Goal: Check status: Check status

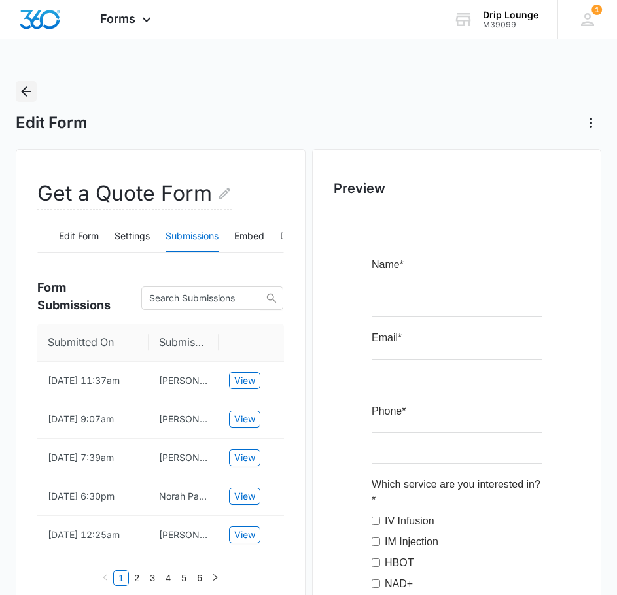
click at [29, 91] on icon "Back" at bounding box center [26, 91] width 10 height 10
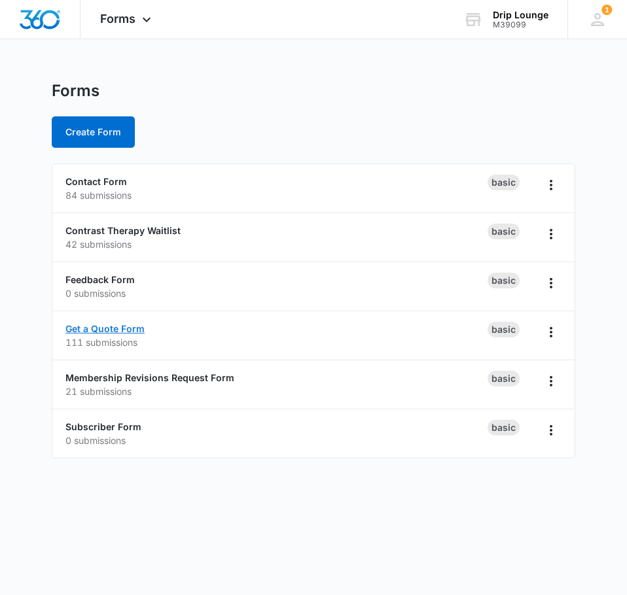
click at [115, 331] on link "Get a Quote Form" at bounding box center [104, 328] width 79 height 11
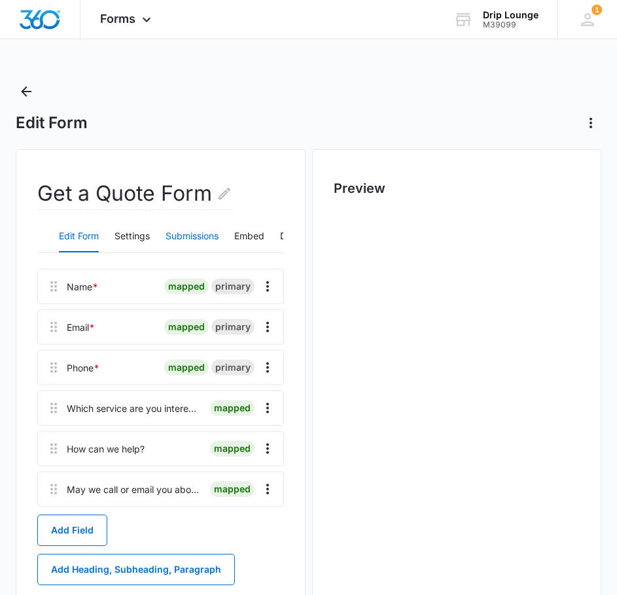
click at [192, 230] on button "Submissions" at bounding box center [191, 236] width 53 height 31
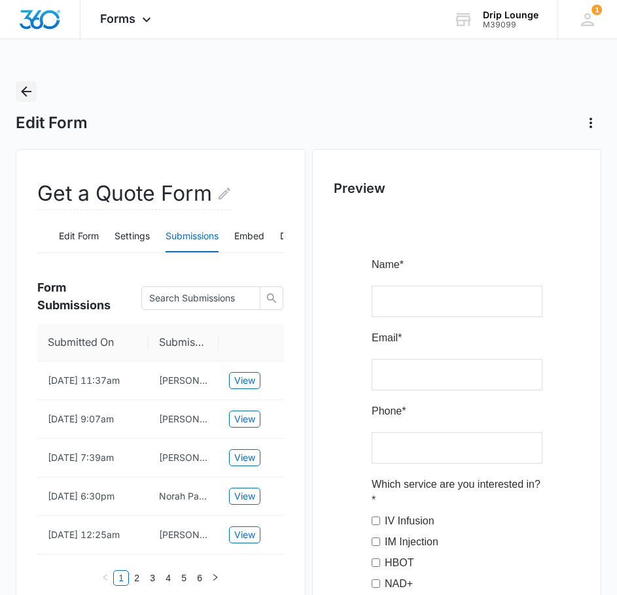
click at [26, 100] on button "Back" at bounding box center [26, 91] width 21 height 21
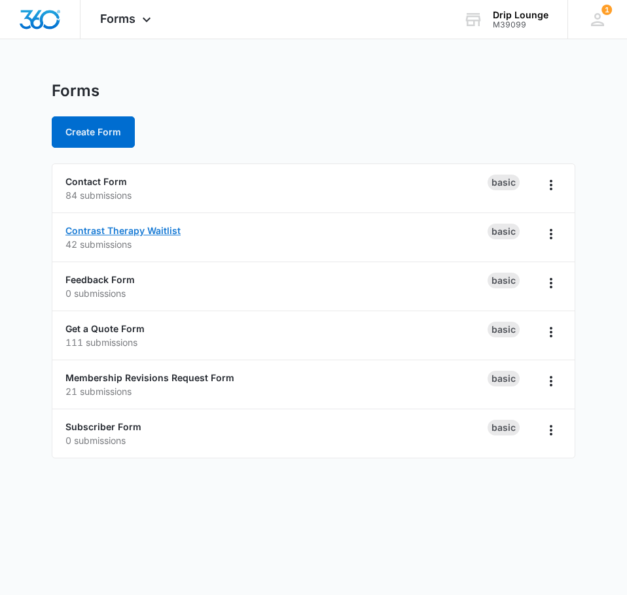
click at [101, 229] on link "Contrast Therapy Waitlist" at bounding box center [122, 230] width 115 height 11
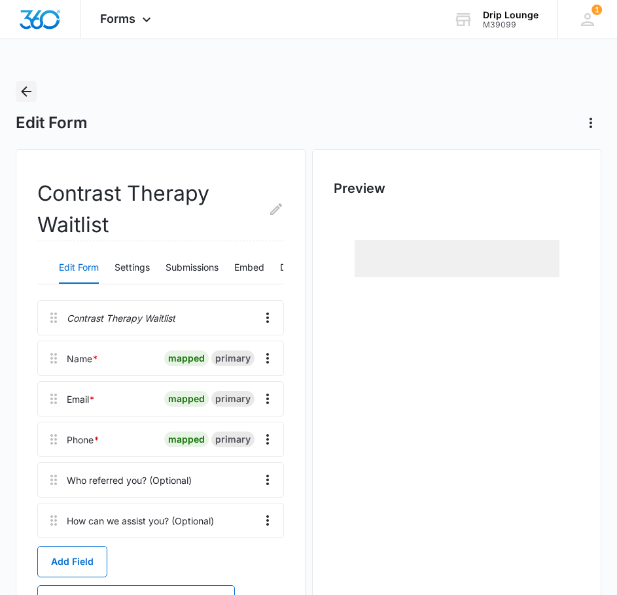
click at [20, 92] on icon "Back" at bounding box center [26, 92] width 16 height 16
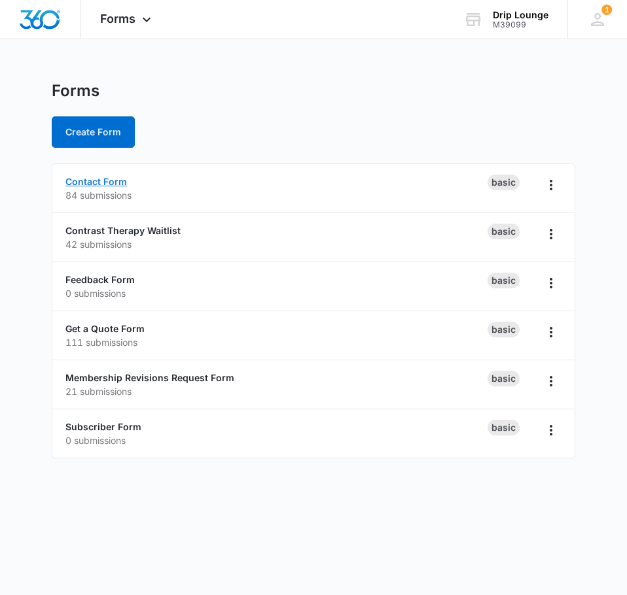
click at [105, 184] on link "Contact Form" at bounding box center [95, 181] width 61 height 11
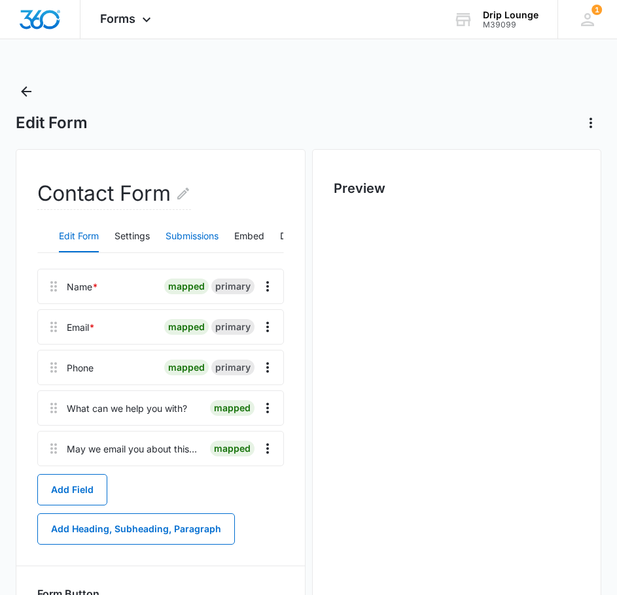
click at [215, 235] on button "Submissions" at bounding box center [191, 236] width 53 height 31
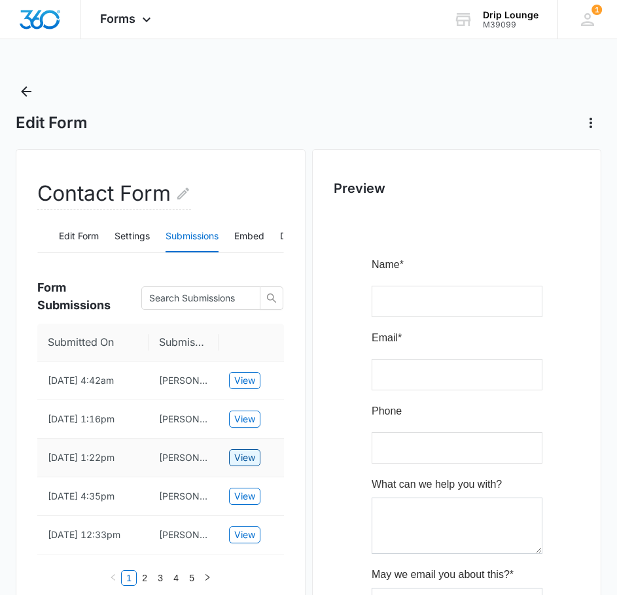
click at [229, 457] on button "View" at bounding box center [244, 457] width 31 height 17
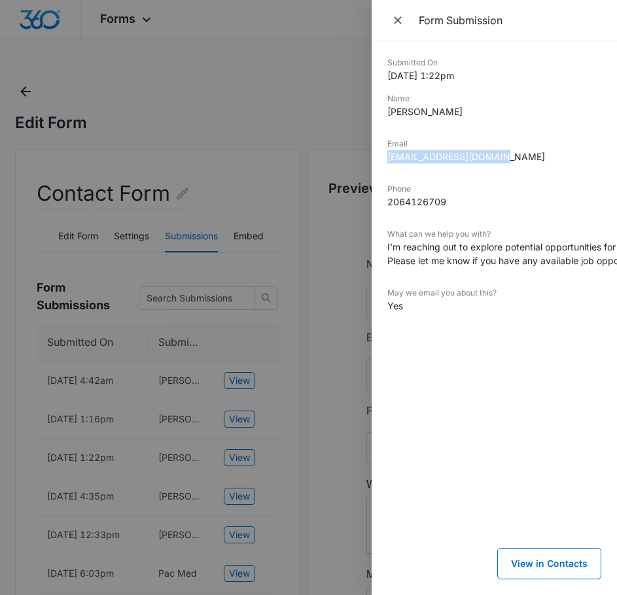
drag, startPoint x: 506, startPoint y: 156, endPoint x: 385, endPoint y: 166, distance: 122.1
click at [385, 166] on div "Submitted On [DATE] 1:22pm Name [PERSON_NAME] Email [EMAIL_ADDRESS][DOMAIN_NAME…" at bounding box center [493, 318] width 245 height 554
copy dd "[EMAIL_ADDRESS][DOMAIN_NAME]"
drag, startPoint x: 319, startPoint y: 95, endPoint x: 241, endPoint y: 99, distance: 77.9
click at [319, 95] on div at bounding box center [308, 297] width 617 height 595
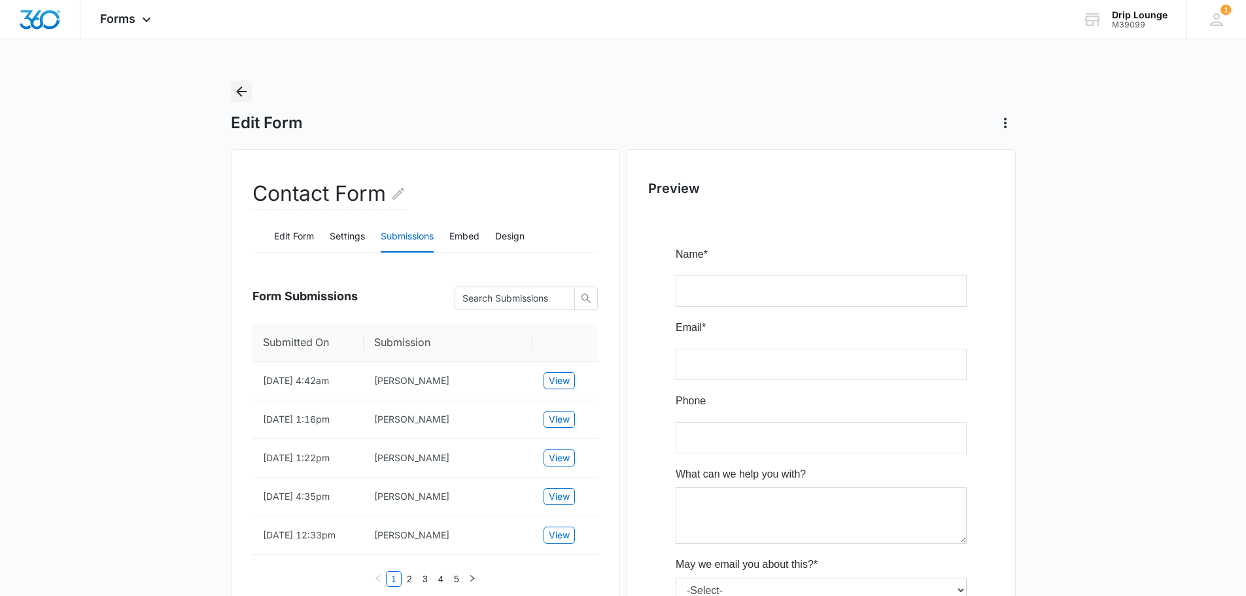
click at [236, 91] on icon "Back" at bounding box center [241, 92] width 16 height 16
